Goal: Information Seeking & Learning: Find specific fact

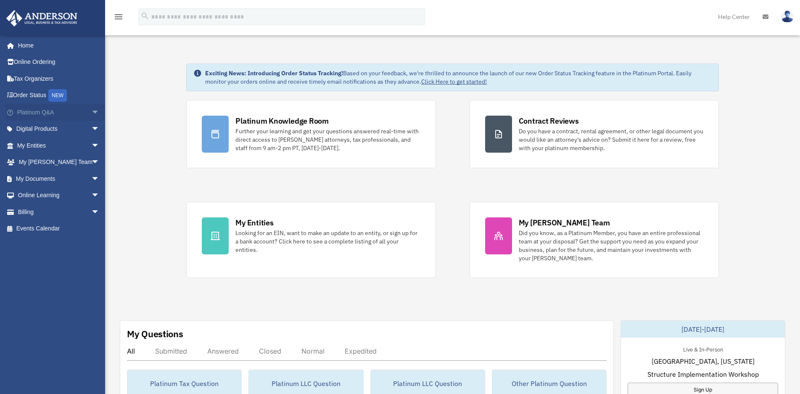
click at [91, 113] on span "arrow_drop_down" at bounding box center [99, 112] width 17 height 17
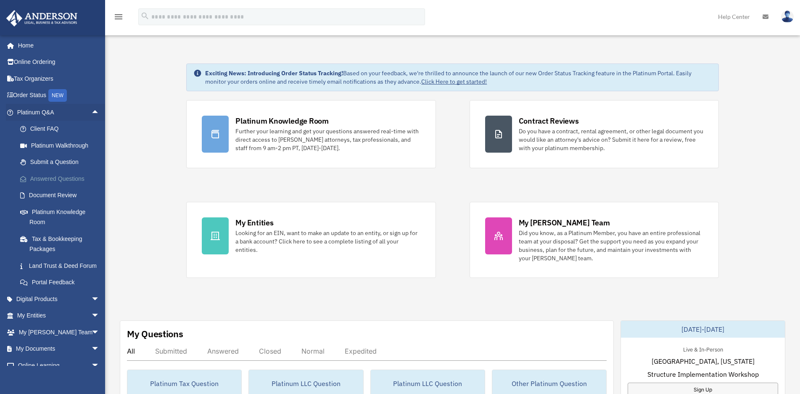
click at [56, 181] on link "Answered Questions" at bounding box center [62, 178] width 100 height 17
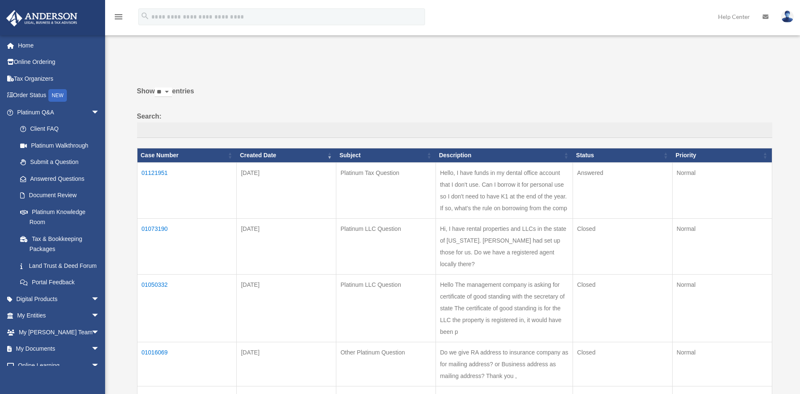
click at [157, 173] on td "01121951" at bounding box center [187, 190] width 100 height 56
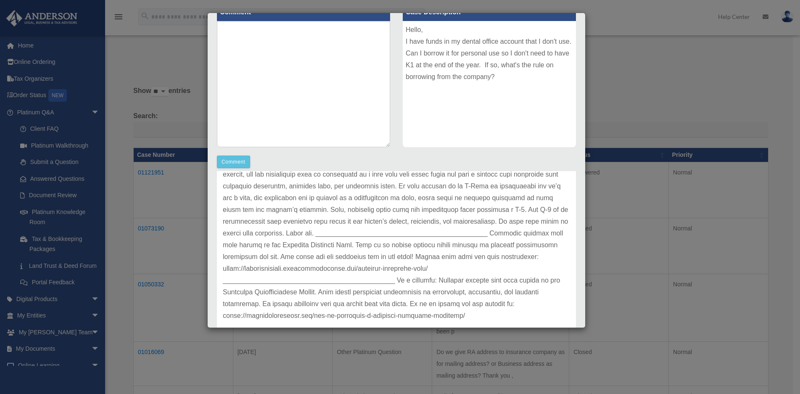
scroll to position [150, 0]
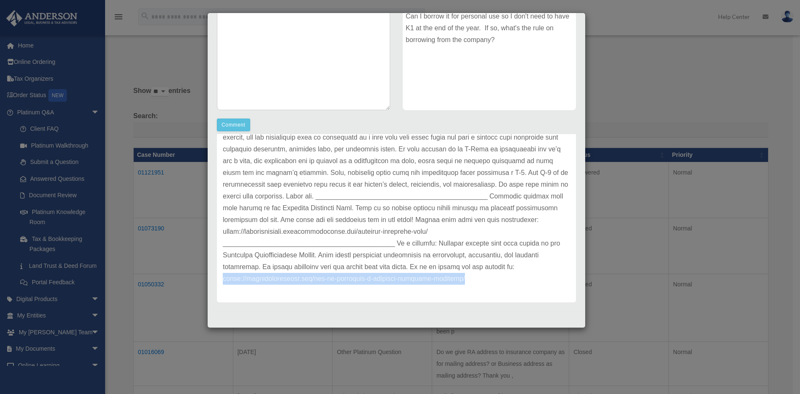
drag, startPoint x: 223, startPoint y: 278, endPoint x: 468, endPoint y: 278, distance: 245.5
click at [468, 278] on p at bounding box center [396, 202] width 347 height 165
copy p "[URL][DOMAIN_NAME]"
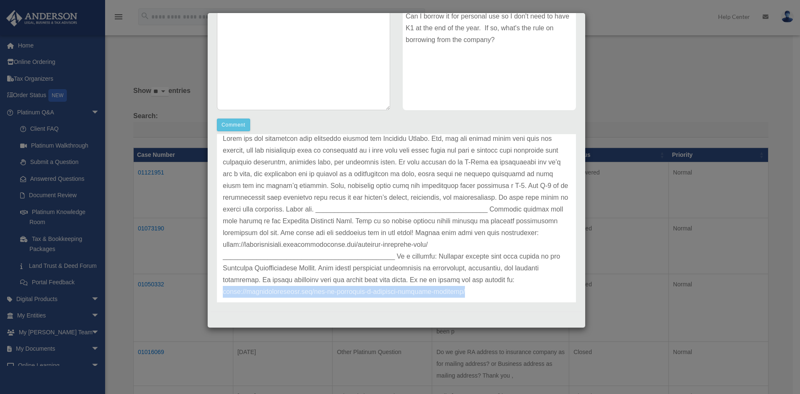
scroll to position [28, 0]
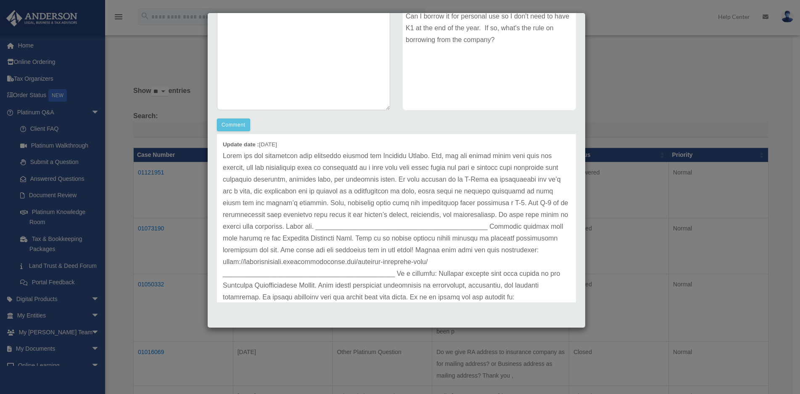
click at [647, 77] on div "Case Detail × Platinum Tax Question Case Number 01121951 Created Date [DATE] St…" at bounding box center [400, 197] width 800 height 394
